Goal: Task Accomplishment & Management: Use online tool/utility

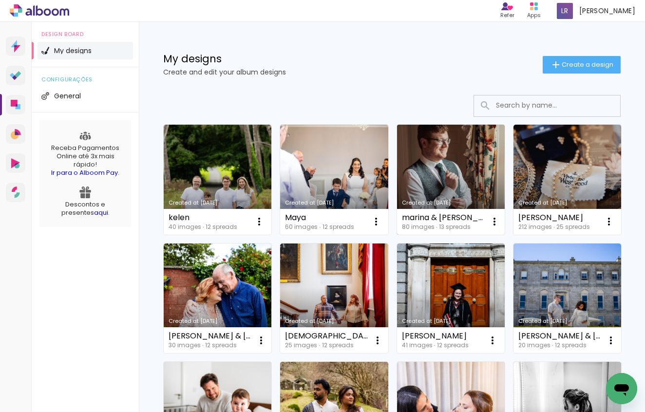
click at [443, 160] on link "Created at [DATE]" at bounding box center [451, 180] width 108 height 110
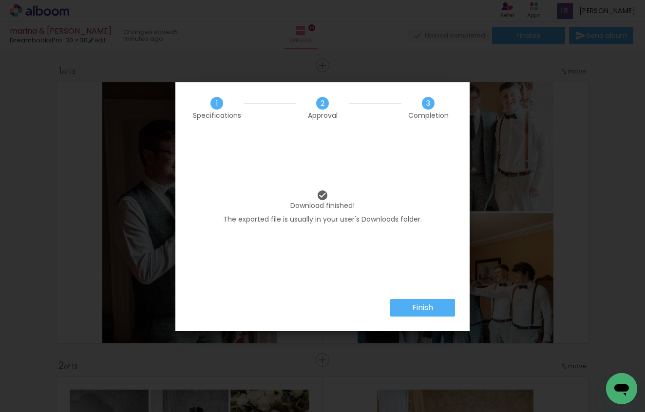
scroll to position [0, 2303]
